Goal: Transaction & Acquisition: Subscribe to service/newsletter

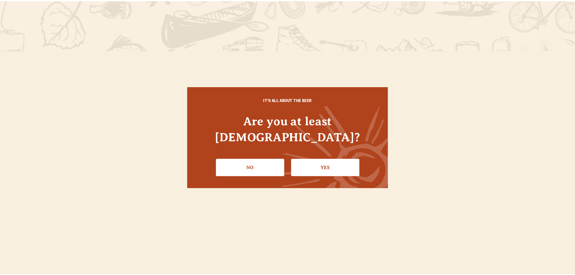
scroll to position [30, 0]
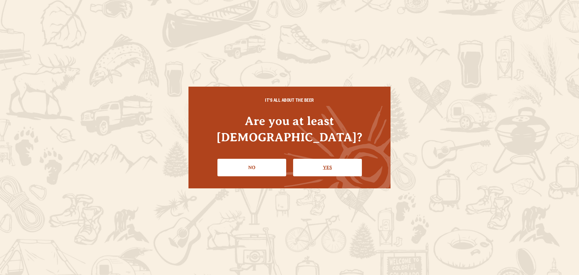
click at [333, 159] on link "Yes" at bounding box center [327, 168] width 69 height 18
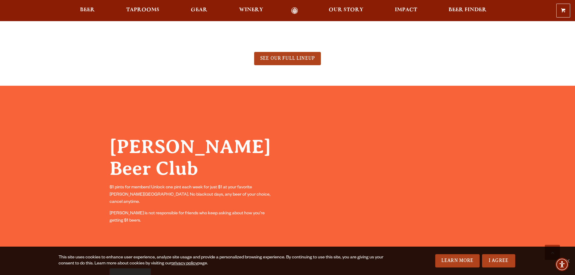
scroll to position [604, 0]
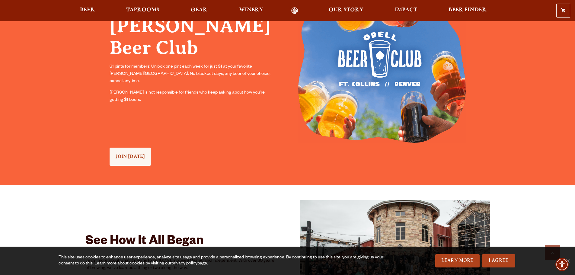
click at [196, 89] on p "[PERSON_NAME] is not responsible for friends who keep asking about how you’re g…" at bounding box center [193, 96] width 167 height 14
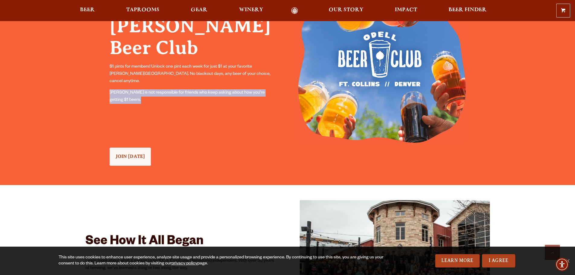
click at [196, 89] on p "[PERSON_NAME] is not responsible for friends who keep asking about how you’re g…" at bounding box center [193, 96] width 167 height 14
click at [205, 89] on p "[PERSON_NAME] is not responsible for friends who keep asking about how you’re g…" at bounding box center [193, 96] width 167 height 14
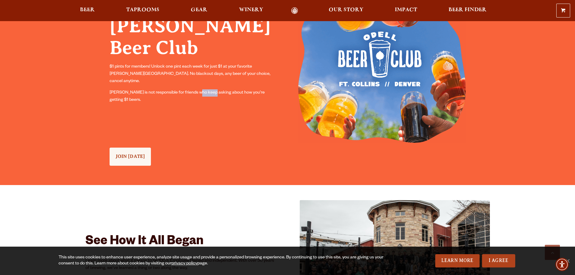
click at [205, 89] on p "[PERSON_NAME] is not responsible for friends who keep asking about how you’re g…" at bounding box center [193, 96] width 167 height 14
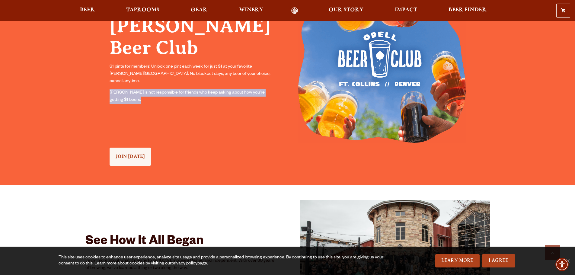
click at [205, 89] on p "[PERSON_NAME] is not responsible for friends who keep asking about how you’re g…" at bounding box center [193, 96] width 167 height 14
click at [196, 89] on p "[PERSON_NAME] is not responsible for friends who keep asking about how you’re g…" at bounding box center [193, 96] width 167 height 14
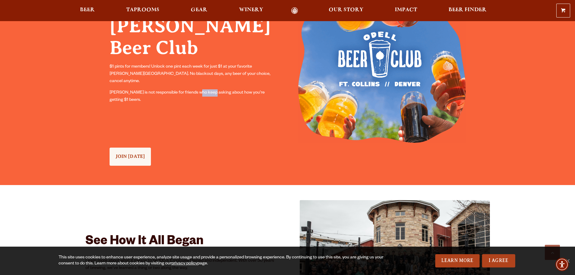
click at [196, 89] on p "[PERSON_NAME] is not responsible for friends who keep asking about how you’re g…" at bounding box center [193, 96] width 167 height 14
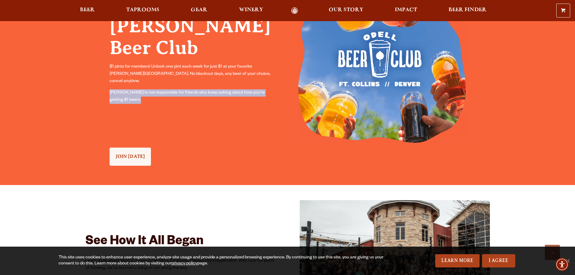
click at [196, 89] on p "[PERSON_NAME] is not responsible for friends who keep asking about how you’re g…" at bounding box center [193, 96] width 167 height 14
click at [177, 89] on p "[PERSON_NAME] is not responsible for friends who keep asking about how you’re g…" at bounding box center [193, 96] width 167 height 14
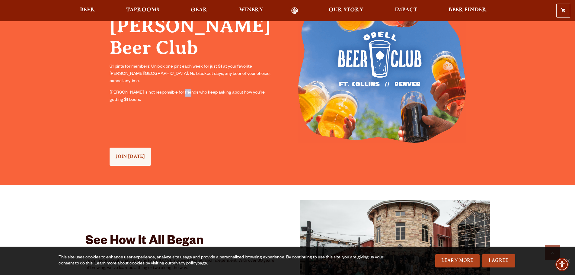
click at [177, 89] on p "[PERSON_NAME] is not responsible for friends who keep asking about how you’re g…" at bounding box center [193, 96] width 167 height 14
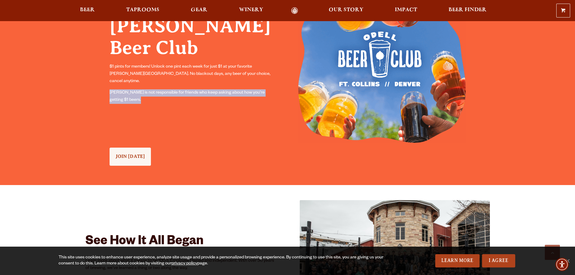
click at [177, 89] on p "[PERSON_NAME] is not responsible for friends who keep asking about how you’re g…" at bounding box center [193, 96] width 167 height 14
click at [200, 89] on p "[PERSON_NAME] is not responsible for friends who keep asking about how you’re g…" at bounding box center [193, 96] width 167 height 14
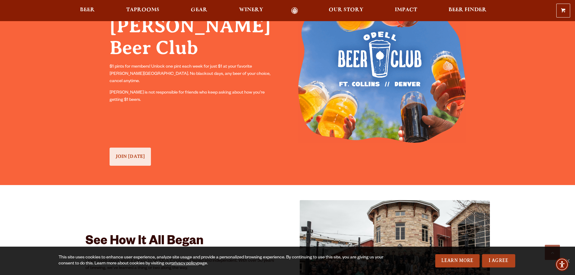
click at [129, 155] on span "JOIN [DATE]" at bounding box center [131, 156] width 30 height 5
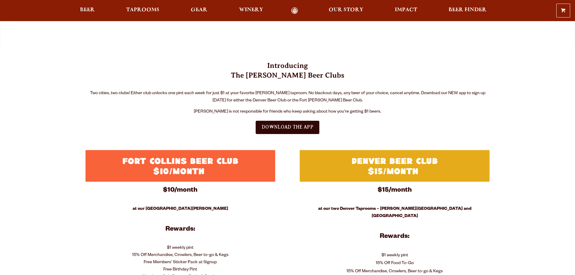
scroll to position [151, 0]
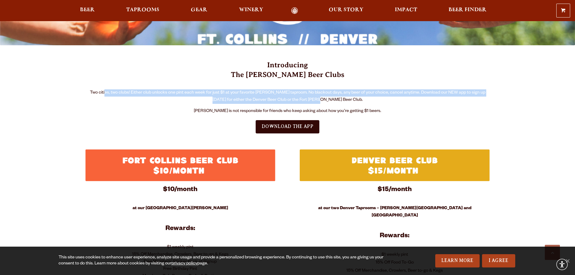
drag, startPoint x: 102, startPoint y: 94, endPoint x: 336, endPoint y: 103, distance: 233.4
click at [333, 103] on p "Two cities, two clubs! Either club unlocks one pint each week for just $1 at yo…" at bounding box center [287, 96] width 404 height 14
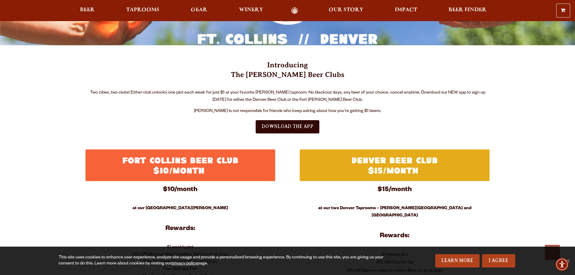
click at [336, 103] on p "Two cities, two clubs! Either club unlocks one pint each week for just $1 at yo…" at bounding box center [287, 96] width 404 height 14
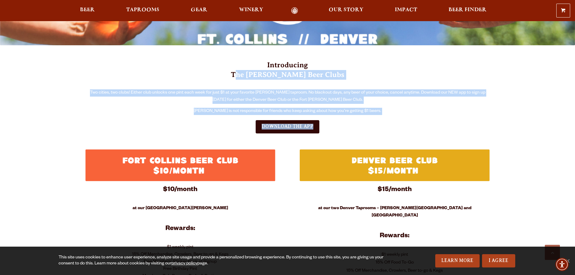
drag, startPoint x: 343, startPoint y: 115, endPoint x: 199, endPoint y: 82, distance: 148.7
click at [199, 82] on div "Introducing The Odell Beer Clubs Two cities, two clubs! Either club unlocks one…" at bounding box center [287, 97] width 404 height 74
click at [348, 105] on div "Introducing The Odell Beer Clubs Two cities, two clubs! Either club unlocks one…" at bounding box center [287, 87] width 404 height 55
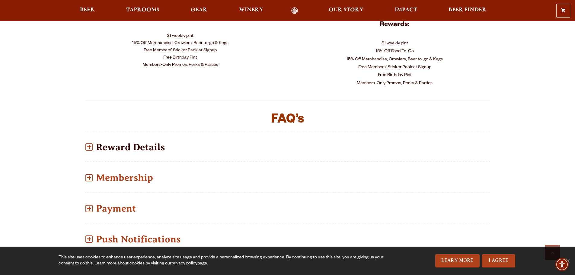
scroll to position [241, 0]
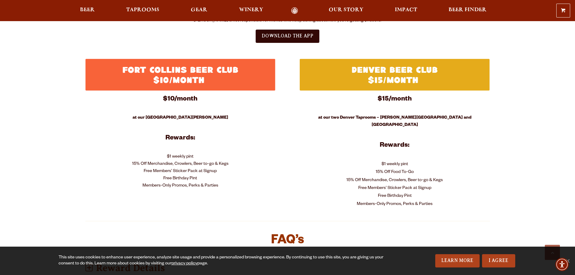
drag, startPoint x: 143, startPoint y: 146, endPoint x: 71, endPoint y: 97, distance: 87.1
click at [71, 97] on div "Introducing The Odell Beer Clubs Two cities, two clubs! Either club unlocks one…" at bounding box center [287, 185] width 435 height 461
click at [204, 183] on p "$1 weekly pint 15% Off Merchandise, Crowlers, Beer to-go & Kegs Free Members’ S…" at bounding box center [180, 171] width 190 height 36
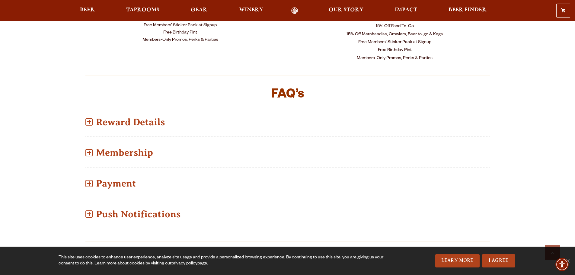
scroll to position [302, 0]
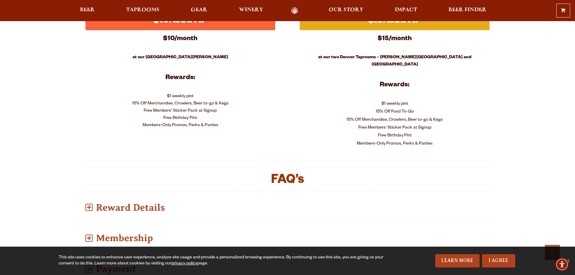
drag, startPoint x: 237, startPoint y: 128, endPoint x: 126, endPoint y: 84, distance: 118.9
click at [126, 84] on div "$10/month at our Fort Collins Taproom Rewards: $1 weekly pint 15% Off Merchandi…" at bounding box center [180, 81] width 190 height 96
click at [227, 112] on p "$1 weekly pint 15% Off Merchandise, Crowlers, Beer to-go & Kegs Free Members’ S…" at bounding box center [180, 111] width 190 height 36
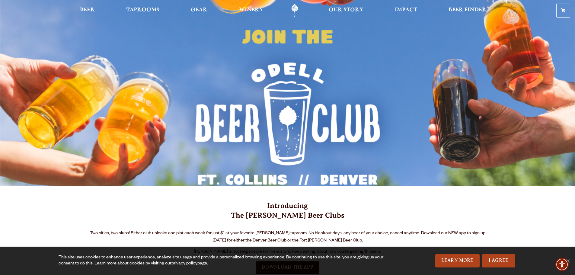
scroll to position [0, 0]
